Goal: Task Accomplishment & Management: Manage account settings

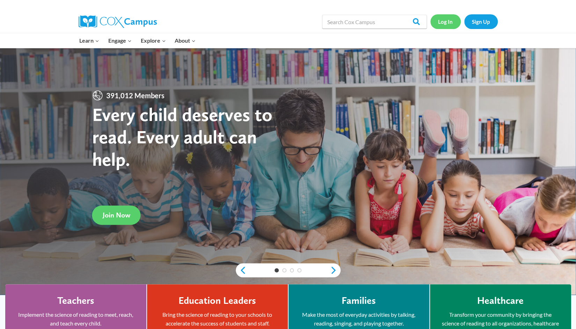
click at [449, 22] on link "Log In" at bounding box center [445, 21] width 30 height 14
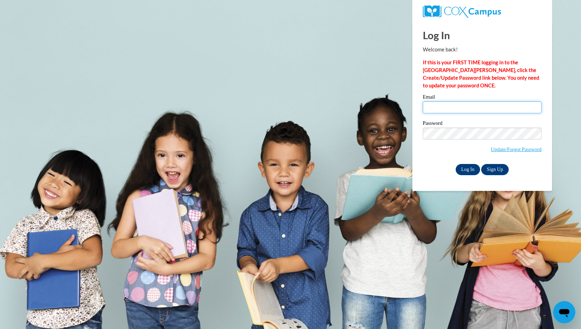
type input "[PERSON_NAME][EMAIL_ADDRESS][PERSON_NAME][DOMAIN_NAME]"
click at [463, 166] on input "Log In" at bounding box center [468, 169] width 24 height 11
